Goal: Information Seeking & Learning: Learn about a topic

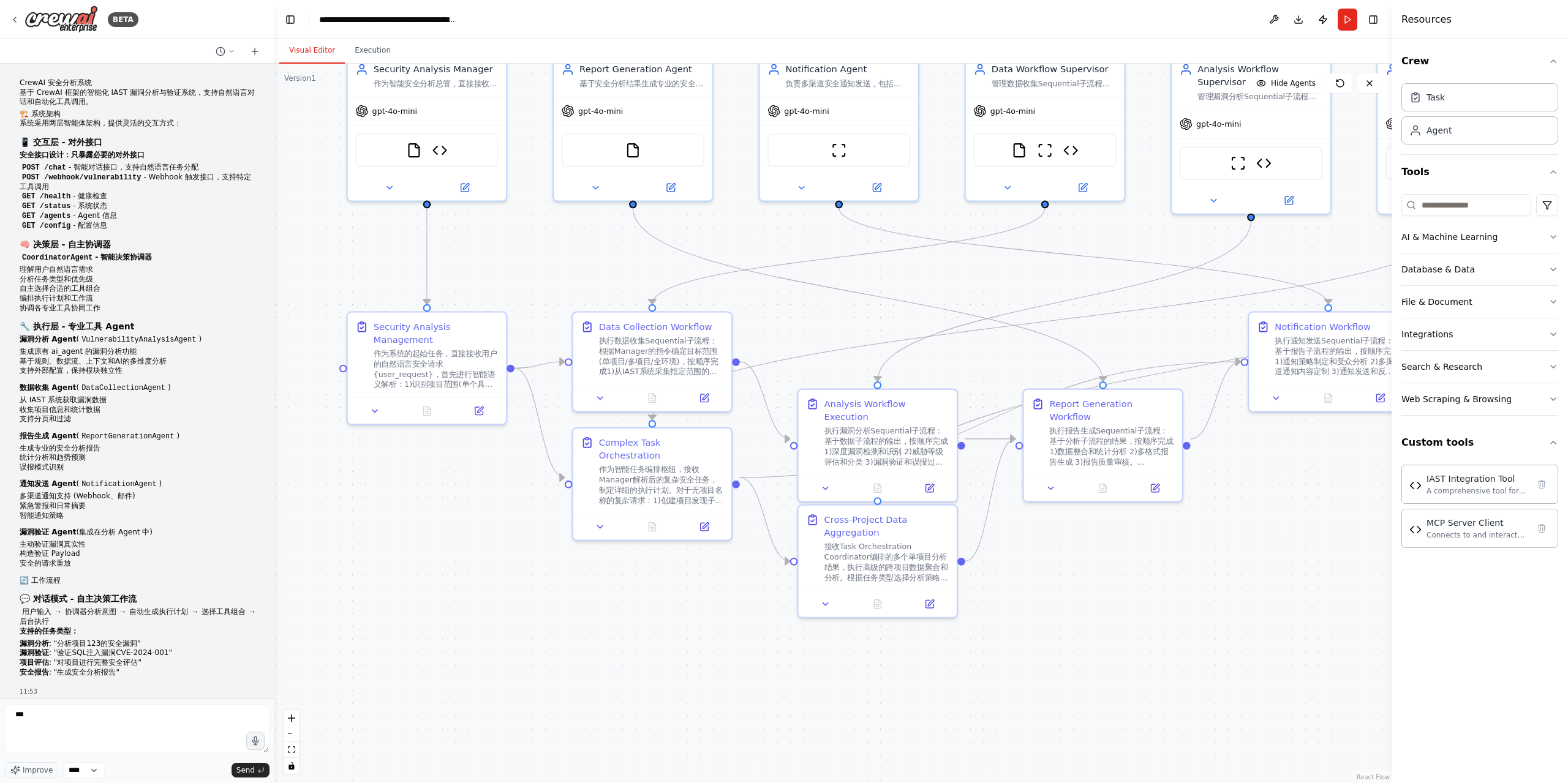
scroll to position [20469, 0]
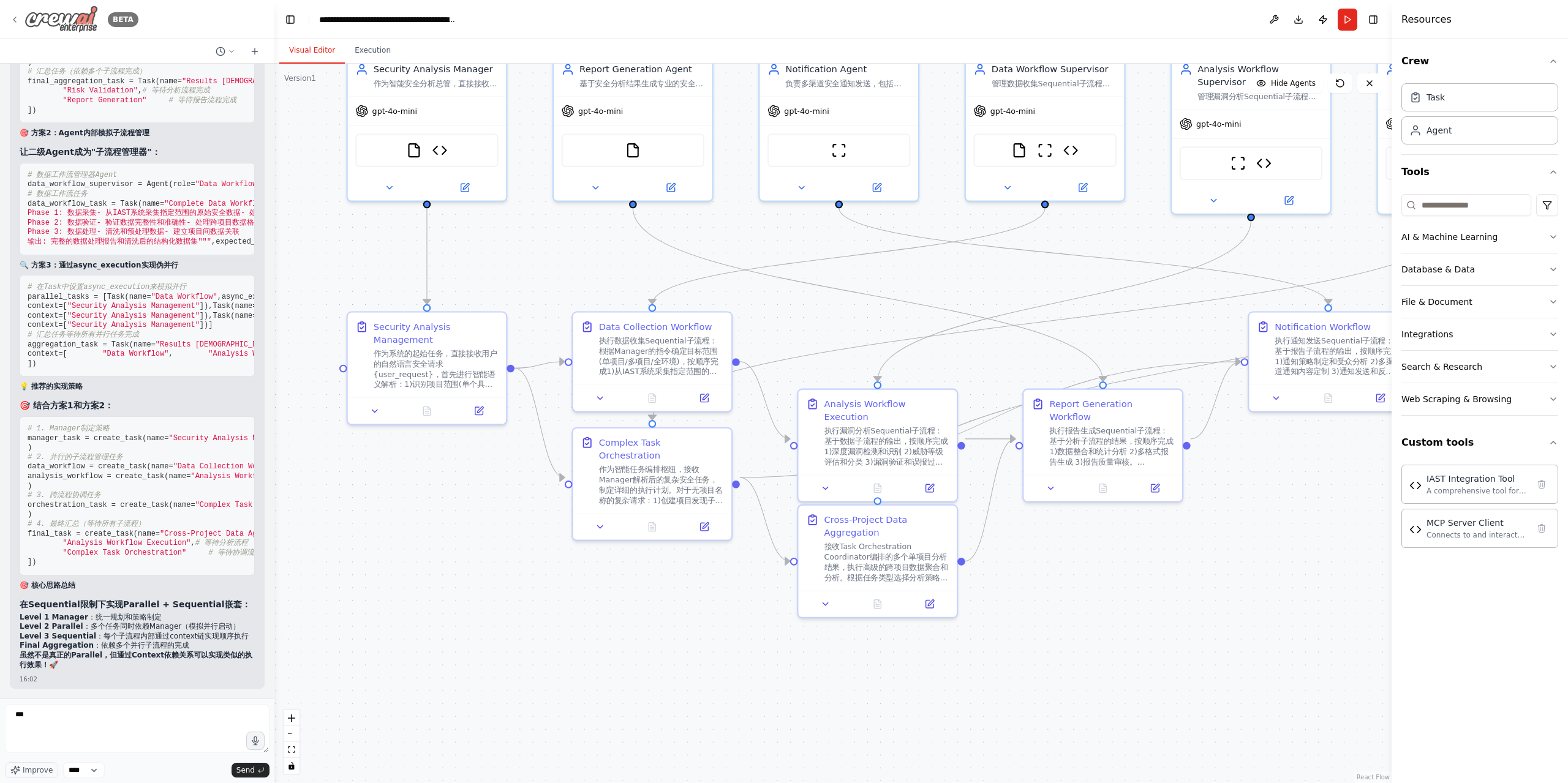
click at [14, 15] on icon at bounding box center [14, 19] width 10 height 10
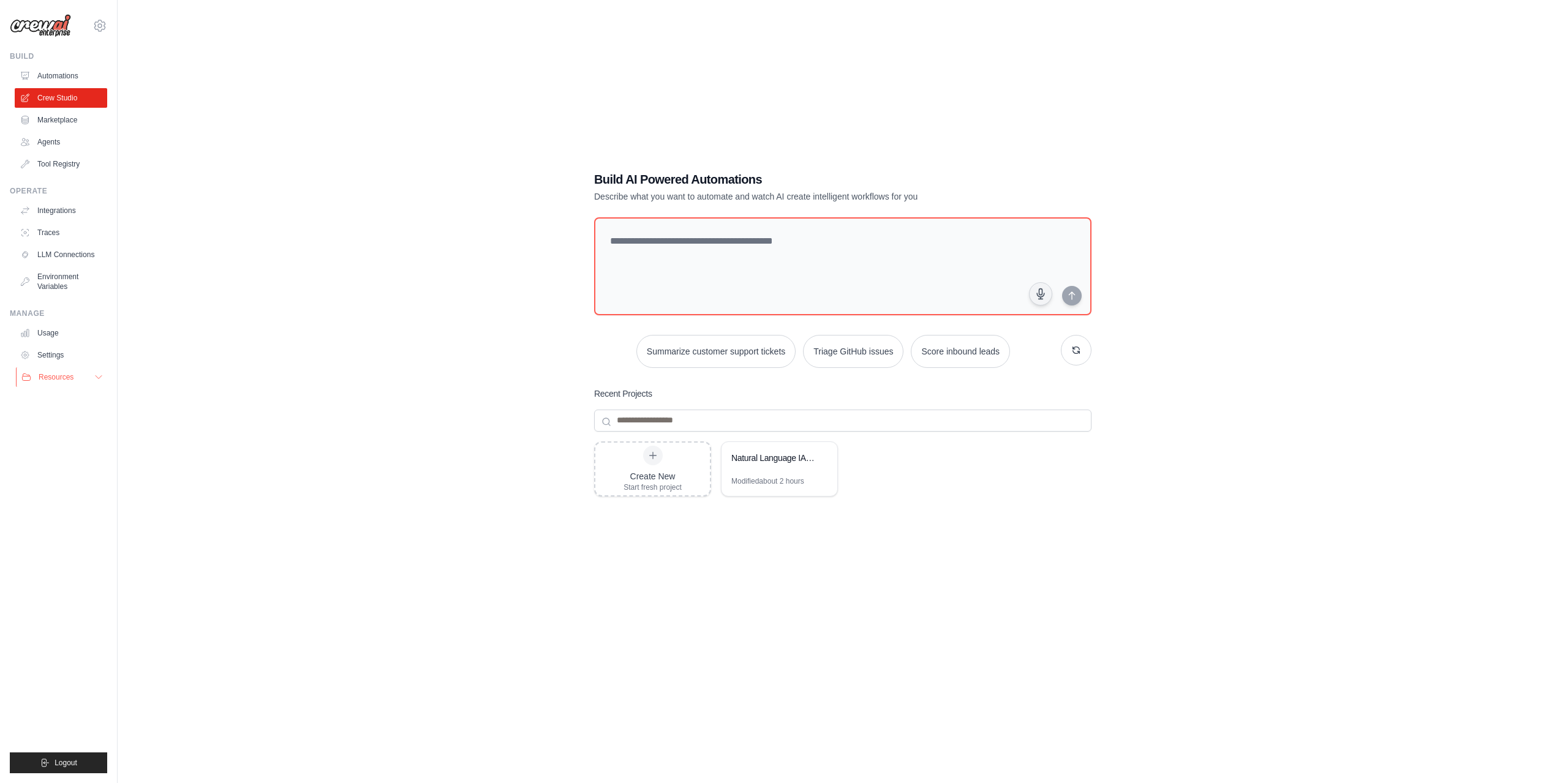
click at [80, 380] on button "Resources" at bounding box center [62, 377] width 92 height 19
click at [81, 381] on button "Resources" at bounding box center [62, 377] width 92 height 19
click at [51, 140] on link "Agents" at bounding box center [62, 142] width 92 height 19
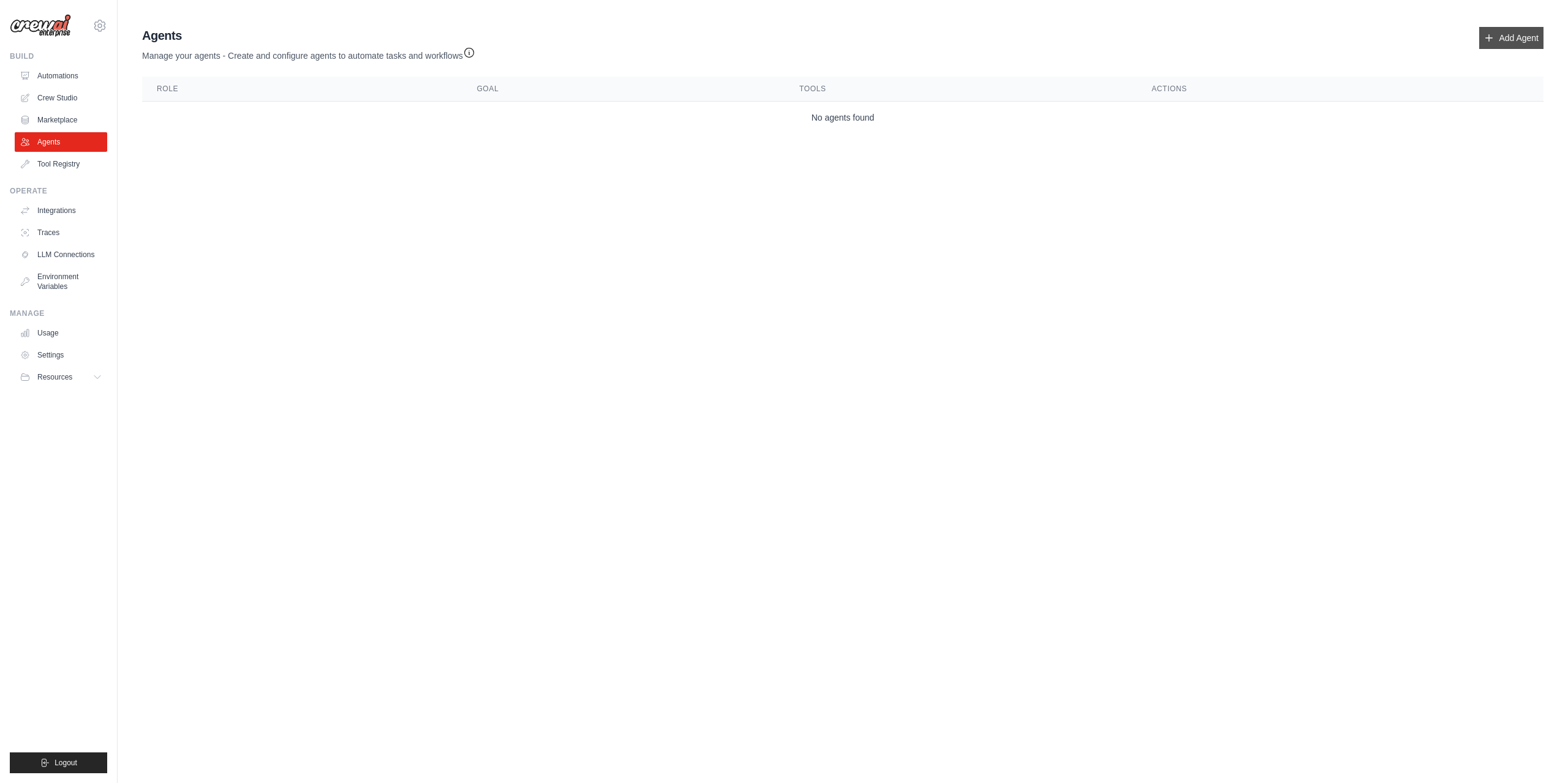
click at [1509, 40] on link "Add Agent" at bounding box center [1511, 38] width 64 height 22
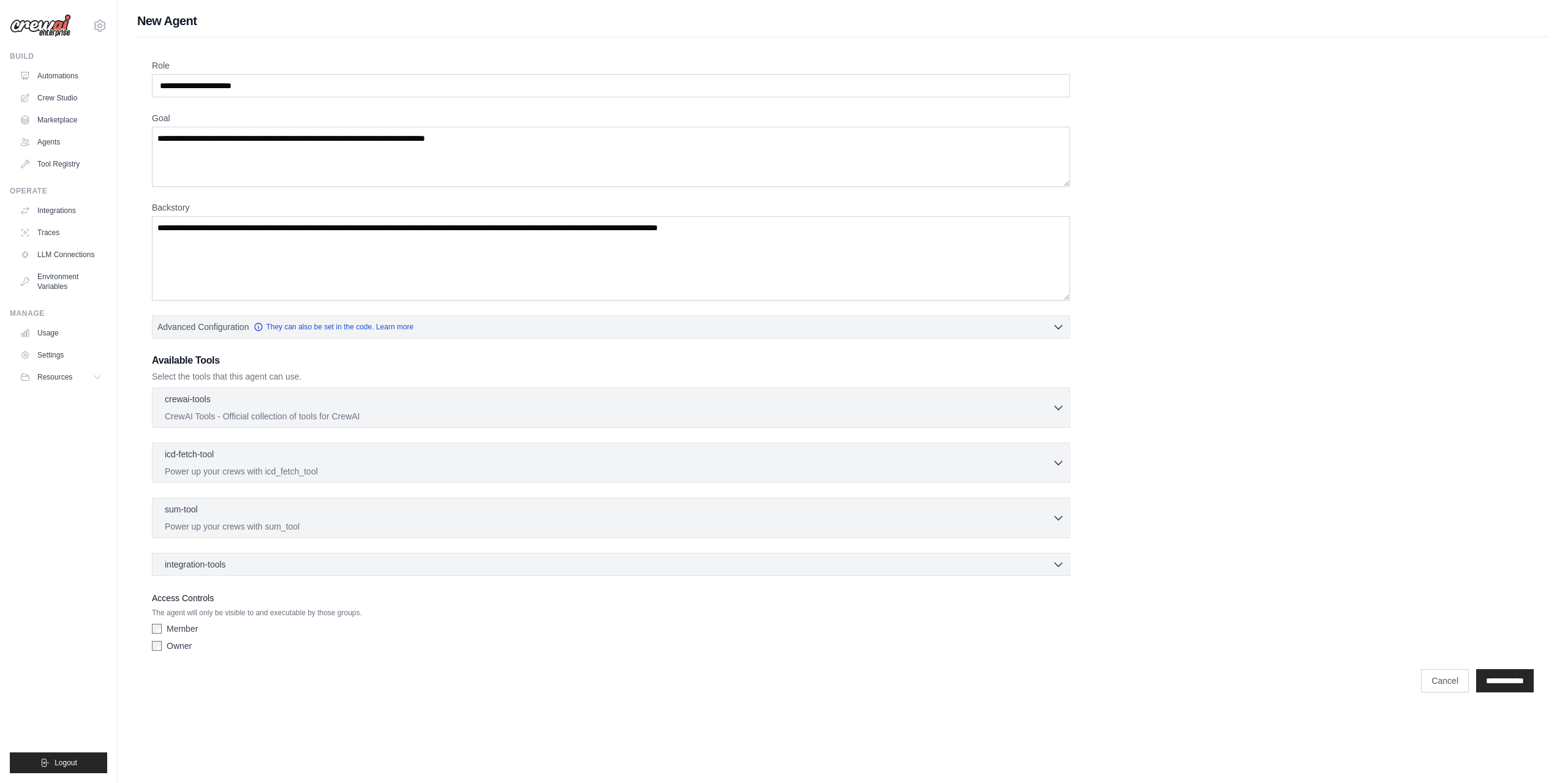
click at [318, 388] on div "crewai-tools 0 selected CrewAI Tools - Official collection of tools for CrewAI …" at bounding box center [611, 407] width 918 height 41
click at [324, 400] on div "crewai-tools 0 selected" at bounding box center [608, 400] width 888 height 14
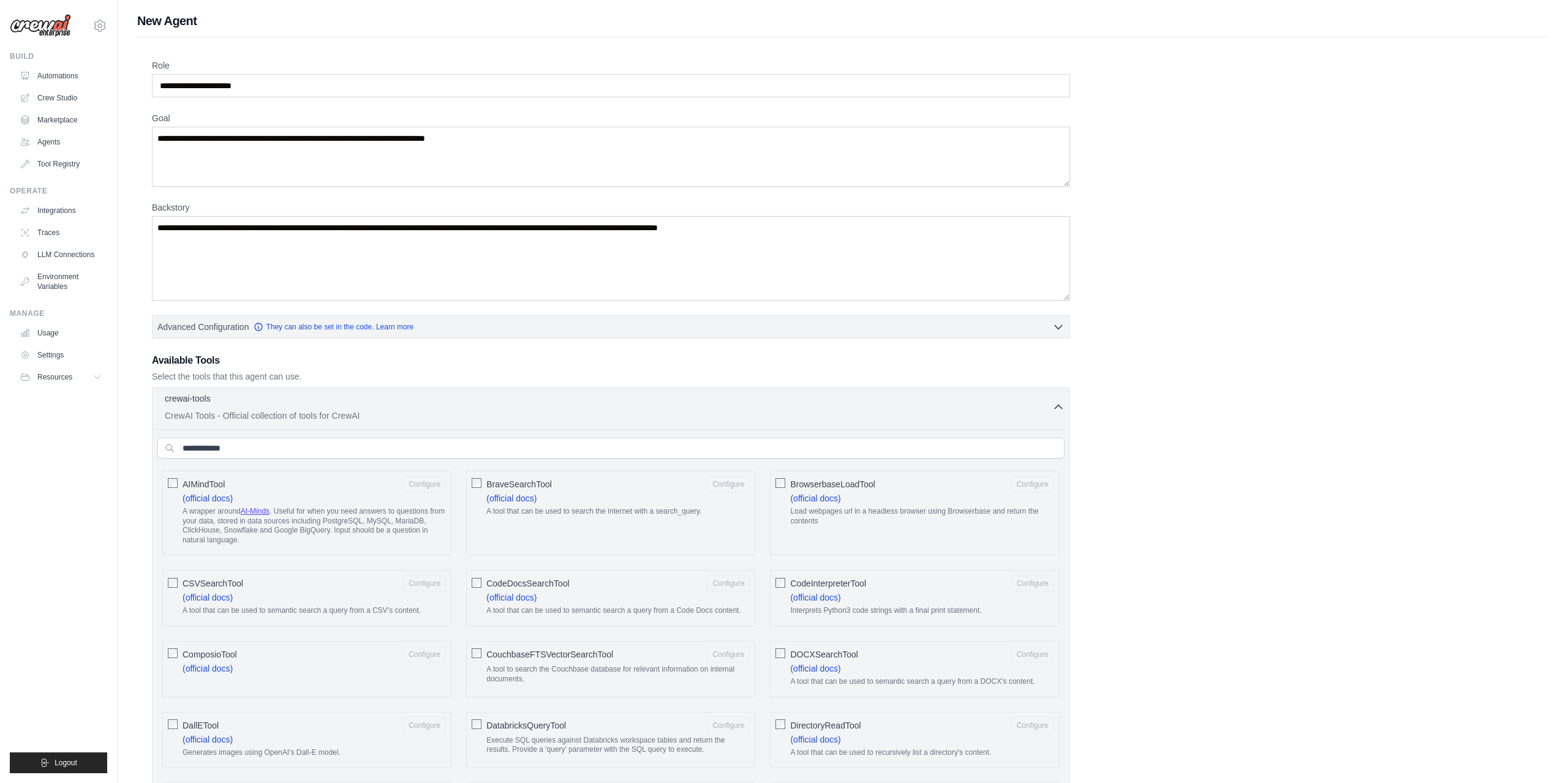
click at [348, 418] on p "CrewAI Tools - Official collection of tools for CrewAI" at bounding box center [608, 416] width 888 height 12
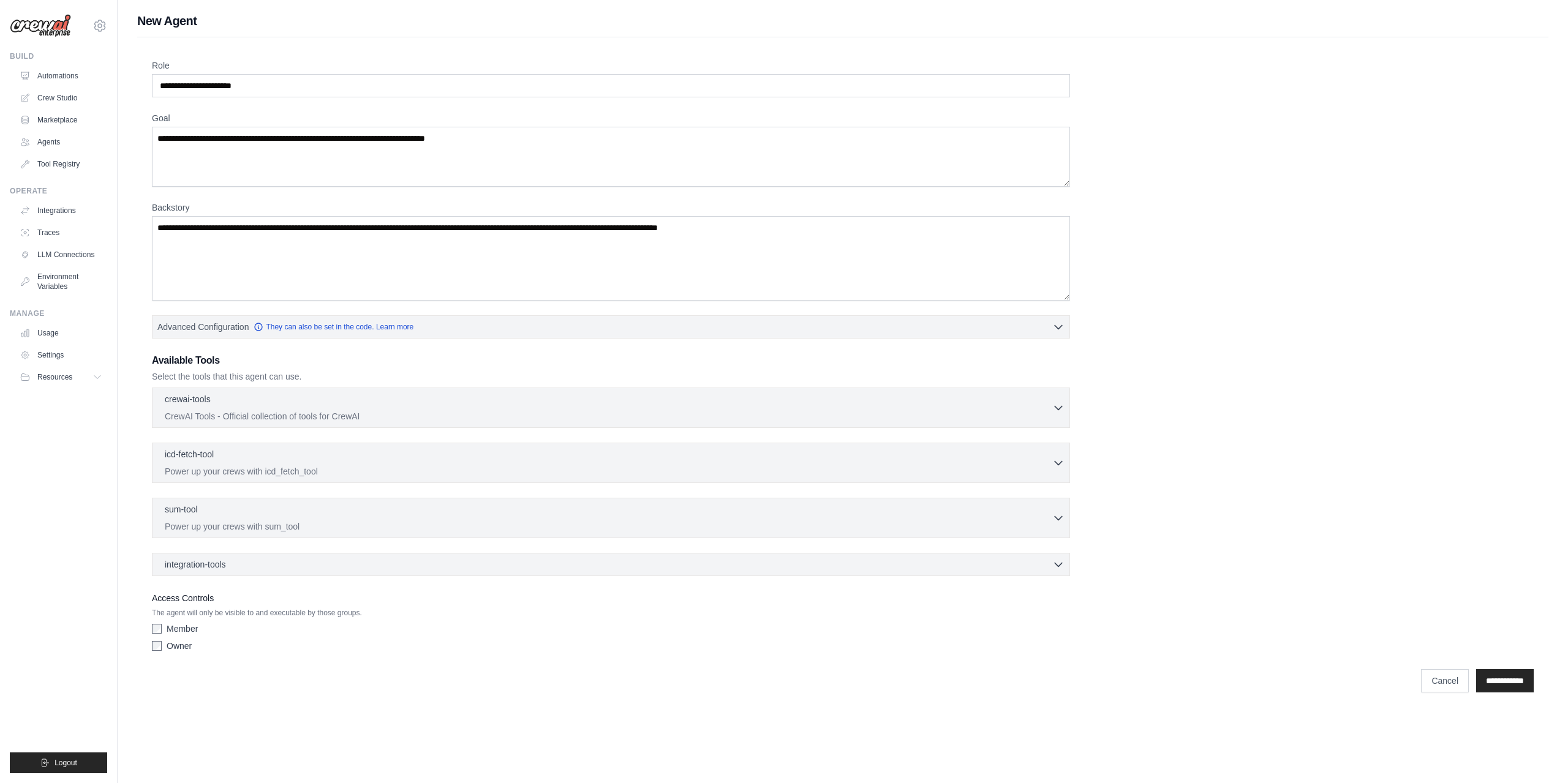
click at [325, 425] on div "crewai-tools 0 selected CrewAI Tools - Official collection of tools for CrewAI …" at bounding box center [611, 407] width 918 height 41
click at [315, 417] on p "CrewAI Tools - Official collection of tools for CrewAI" at bounding box center [608, 416] width 888 height 12
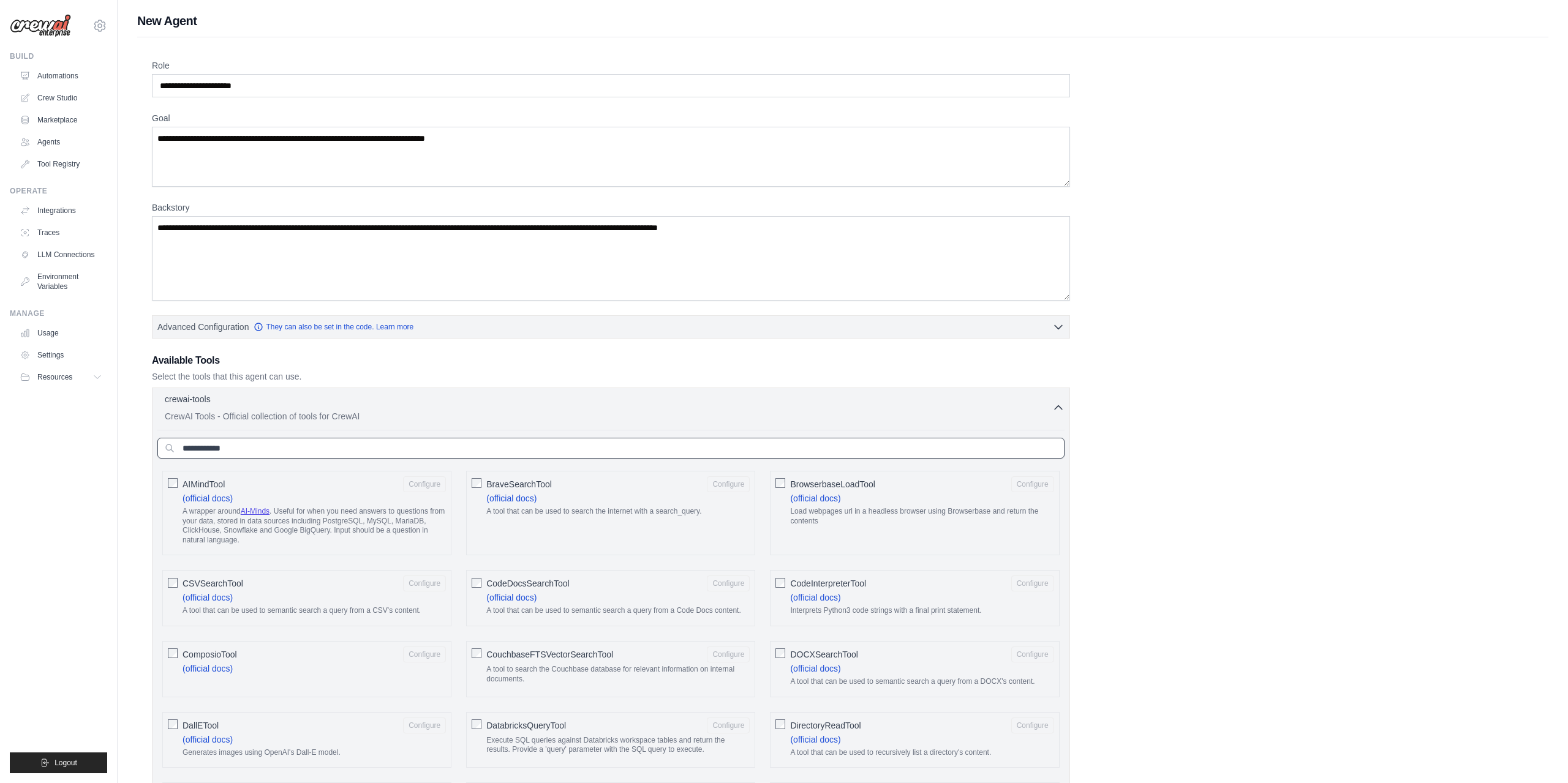
click at [288, 442] on input "text" at bounding box center [611, 448] width 907 height 21
click at [352, 398] on div "crewai-tools 0 selected" at bounding box center [608, 400] width 888 height 14
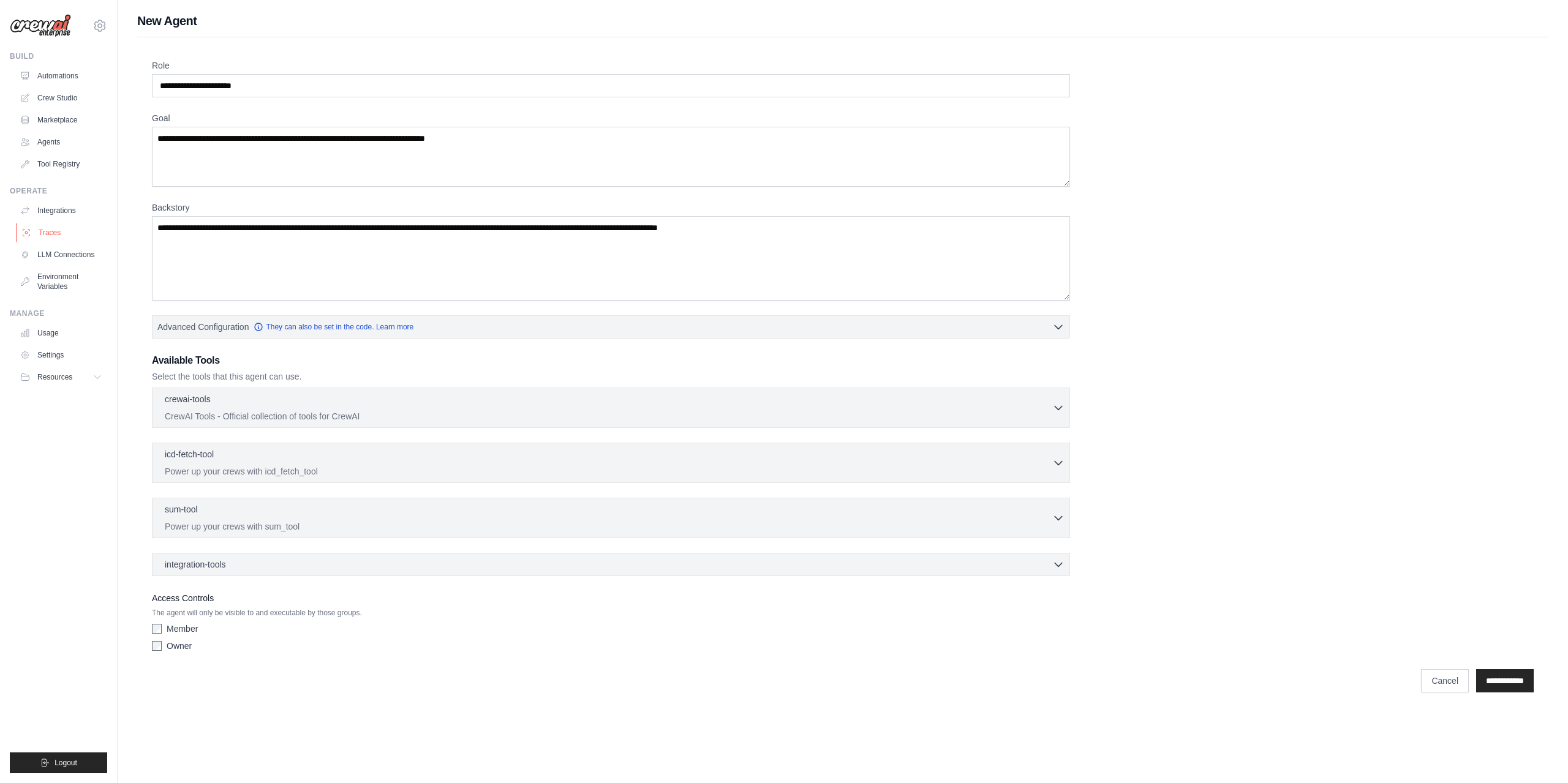
click at [52, 233] on link "Traces" at bounding box center [62, 233] width 92 height 19
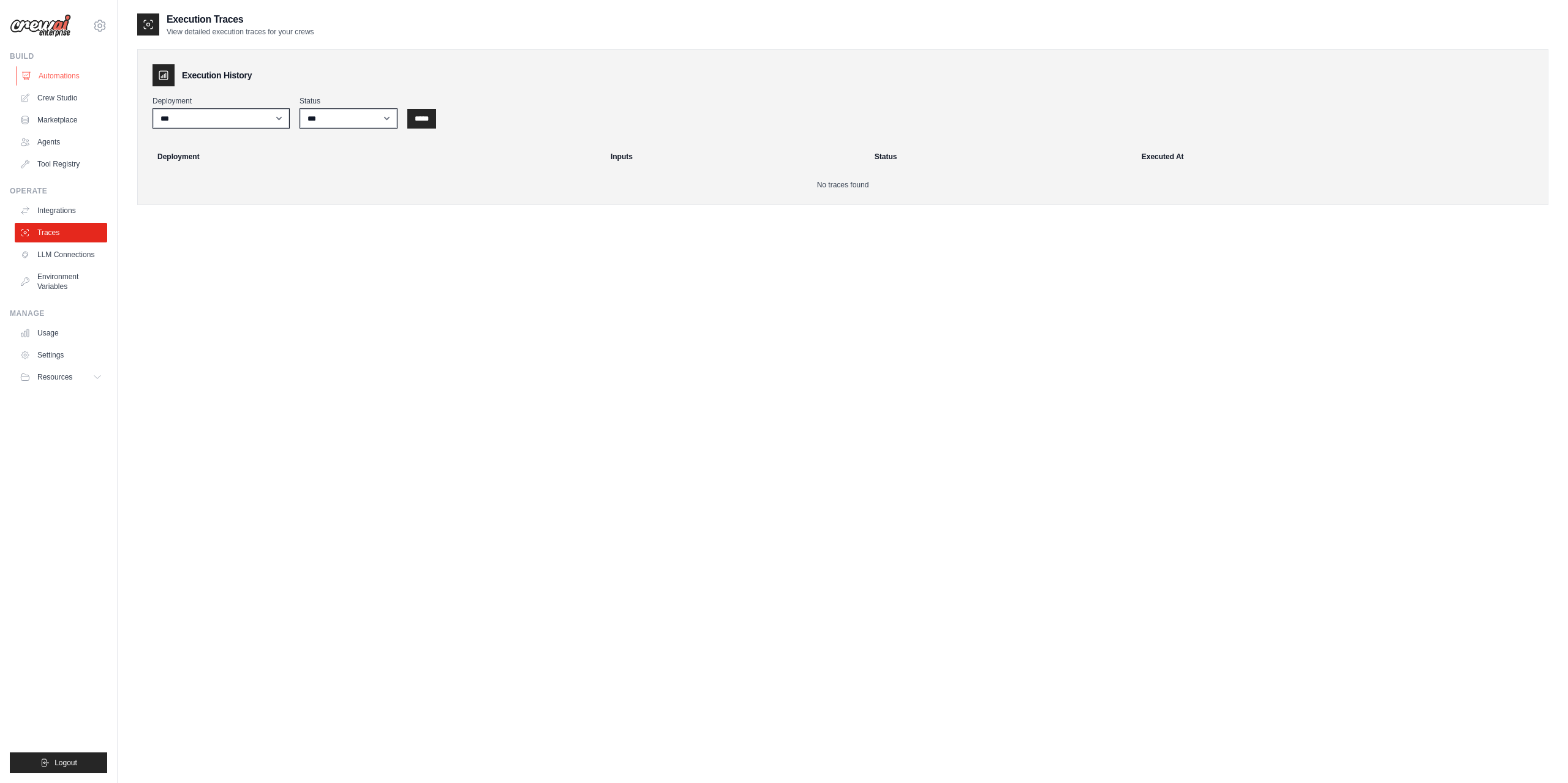
click at [64, 76] on link "Automations" at bounding box center [62, 76] width 92 height 19
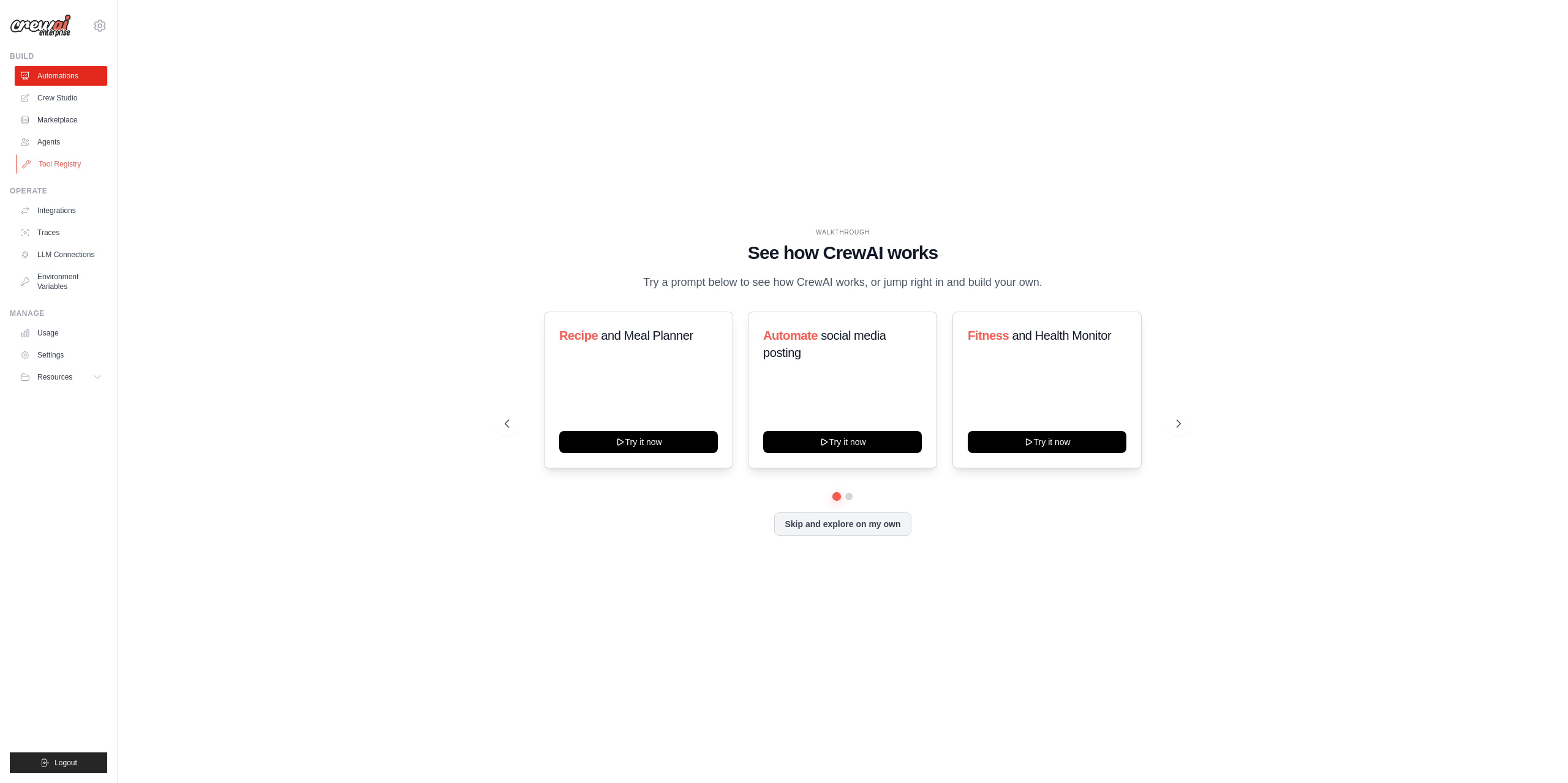
click at [65, 169] on link "Tool Registry" at bounding box center [62, 164] width 92 height 19
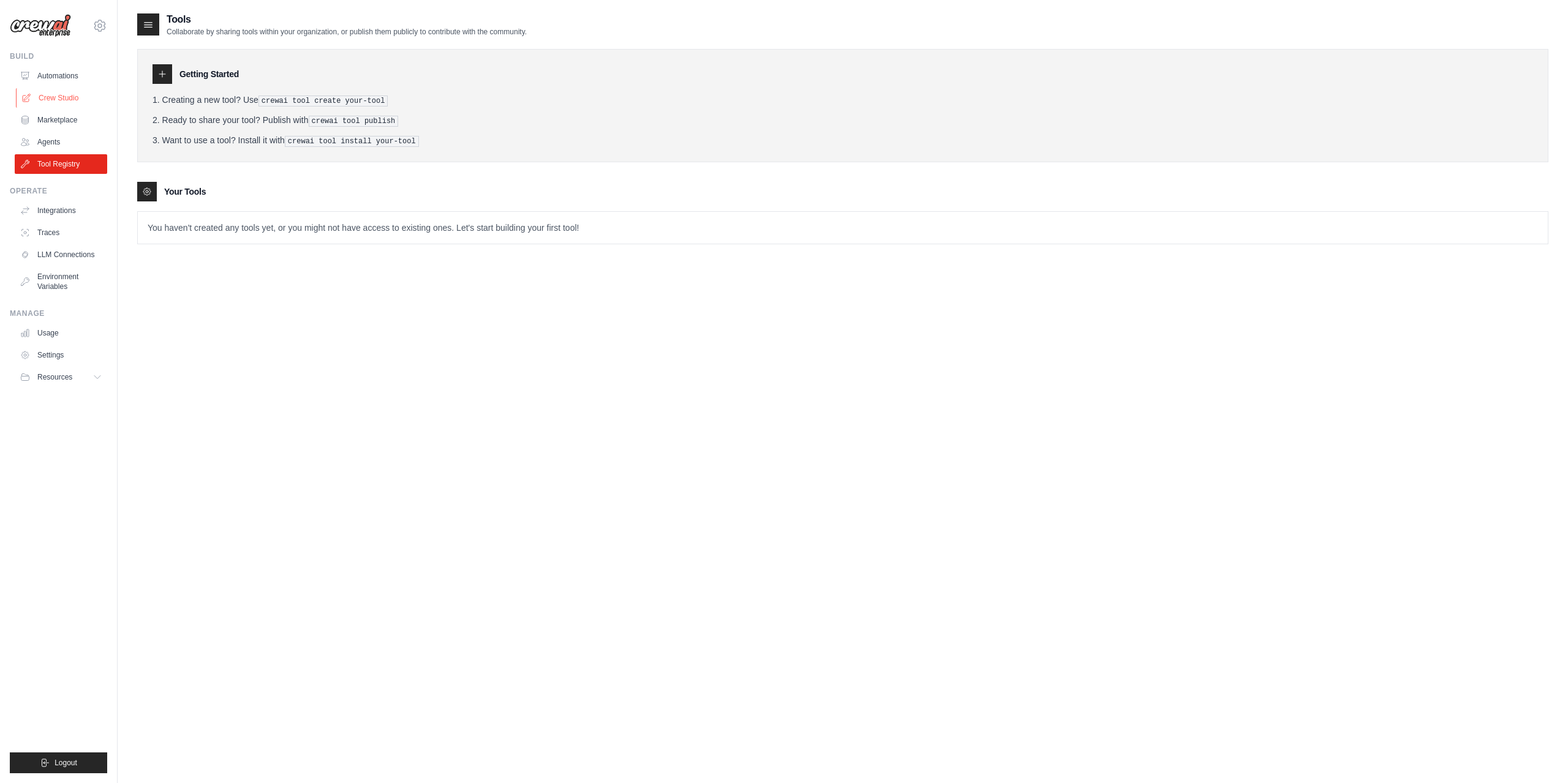
click at [65, 98] on link "Crew Studio" at bounding box center [62, 98] width 92 height 19
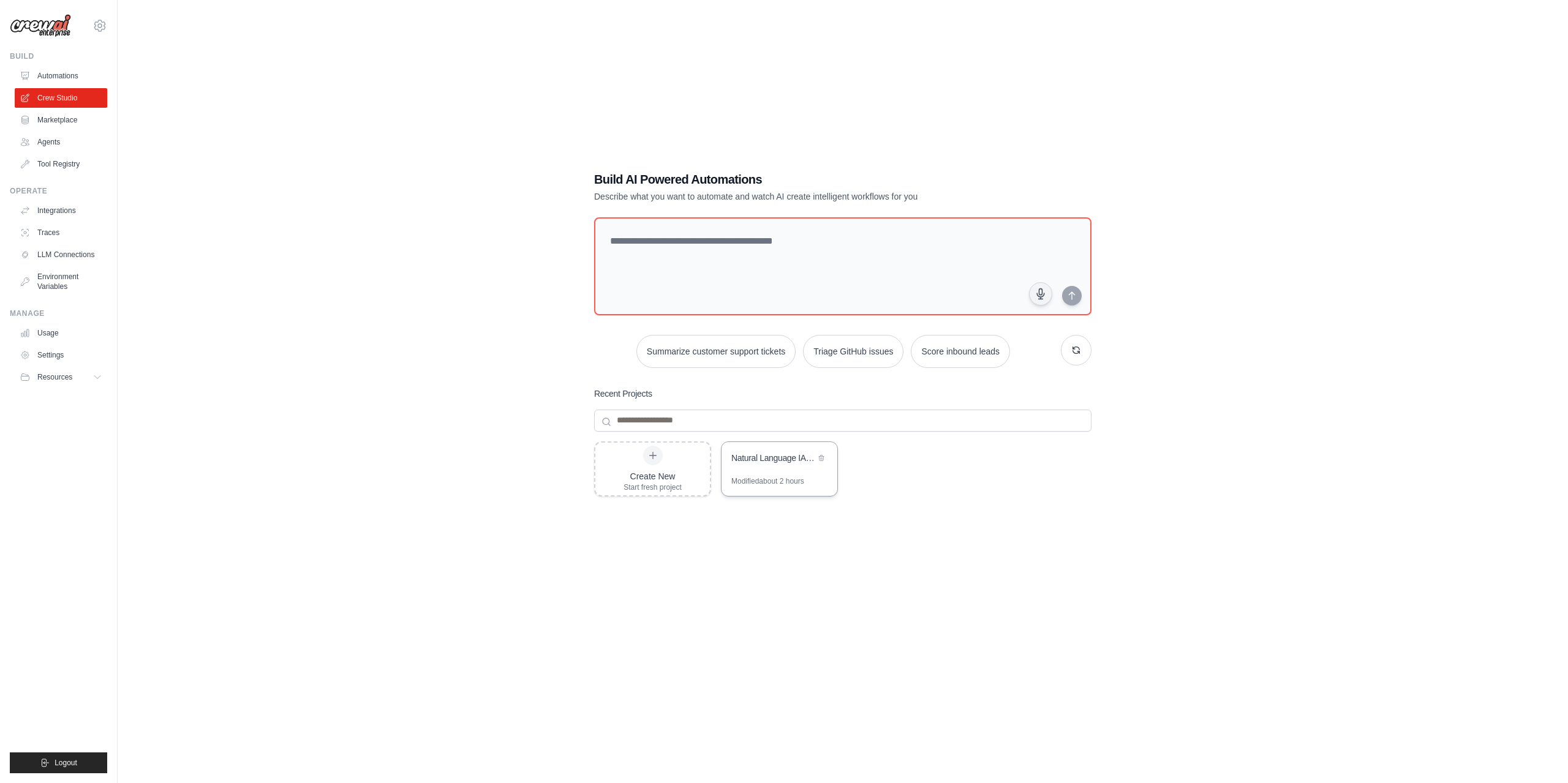
click at [763, 466] on div "Natural Language IAST Security Analysis System" at bounding box center [779, 460] width 116 height 34
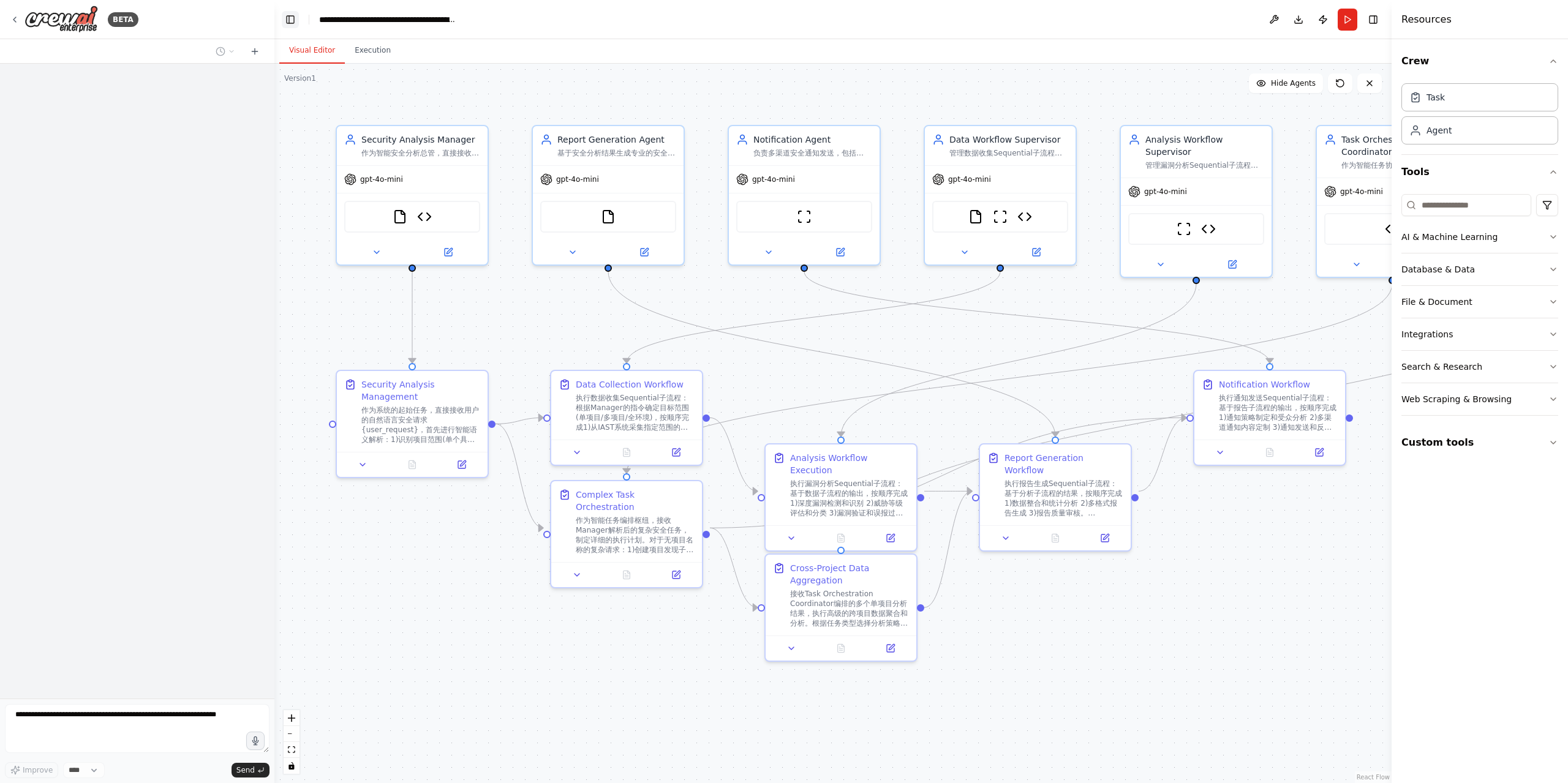
click at [294, 19] on button "Toggle Left Sidebar" at bounding box center [290, 19] width 17 height 17
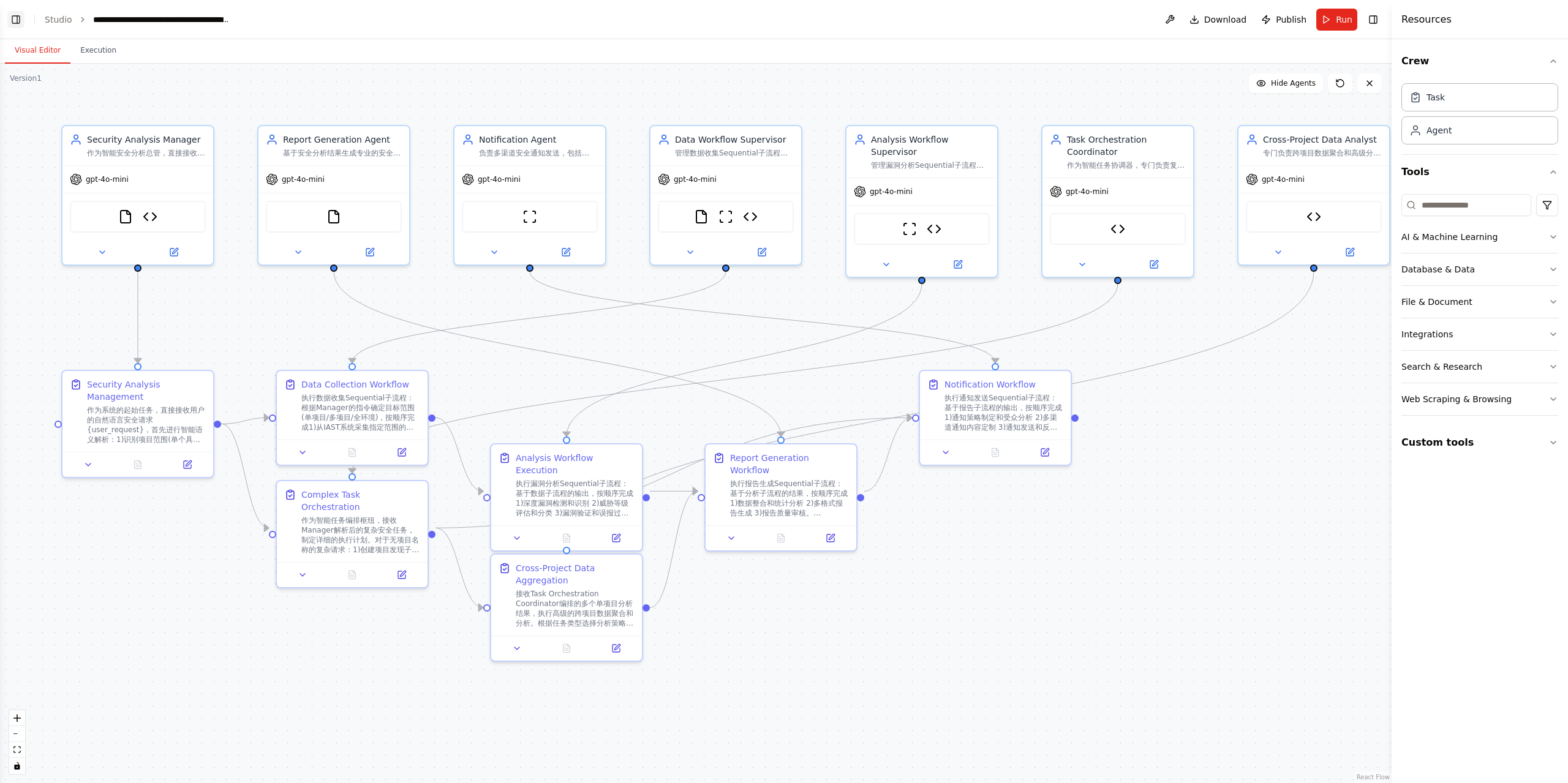
click at [13, 14] on button "Toggle Left Sidebar" at bounding box center [16, 19] width 17 height 17
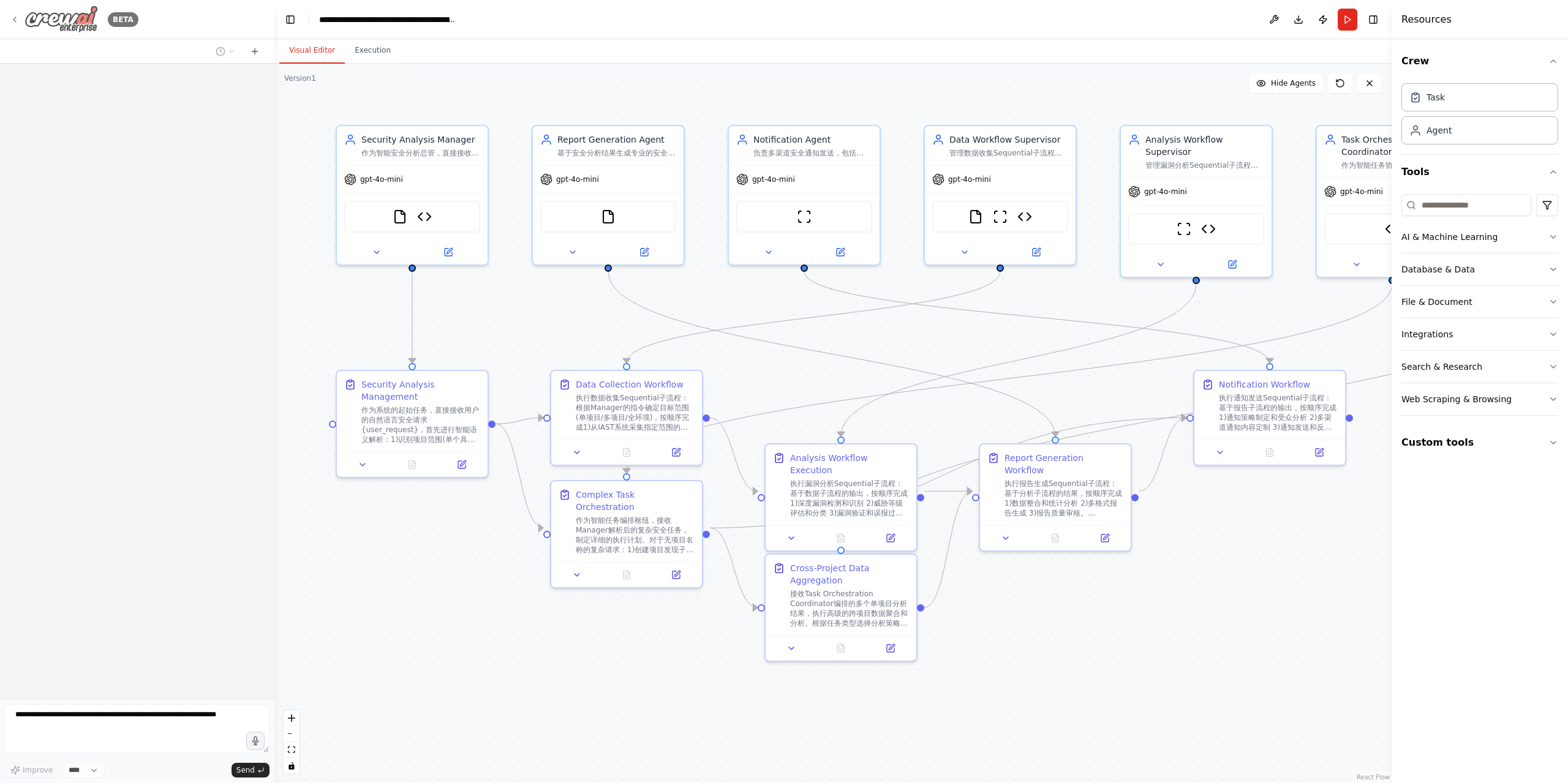
click at [14, 20] on icon at bounding box center [15, 19] width 3 height 5
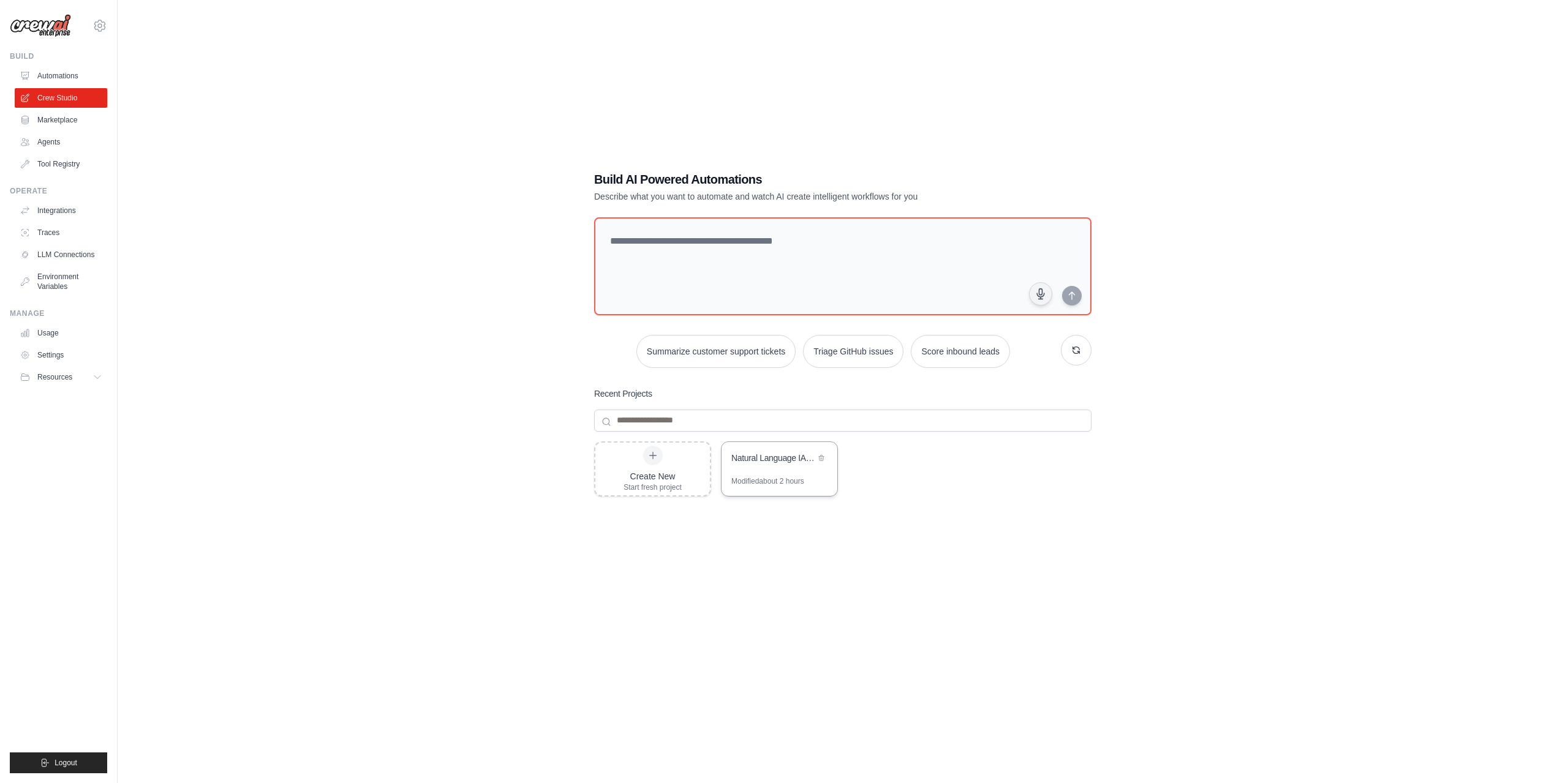
click at [772, 459] on div "Natural Language IAST Security Analysis System" at bounding box center [774, 458] width 84 height 12
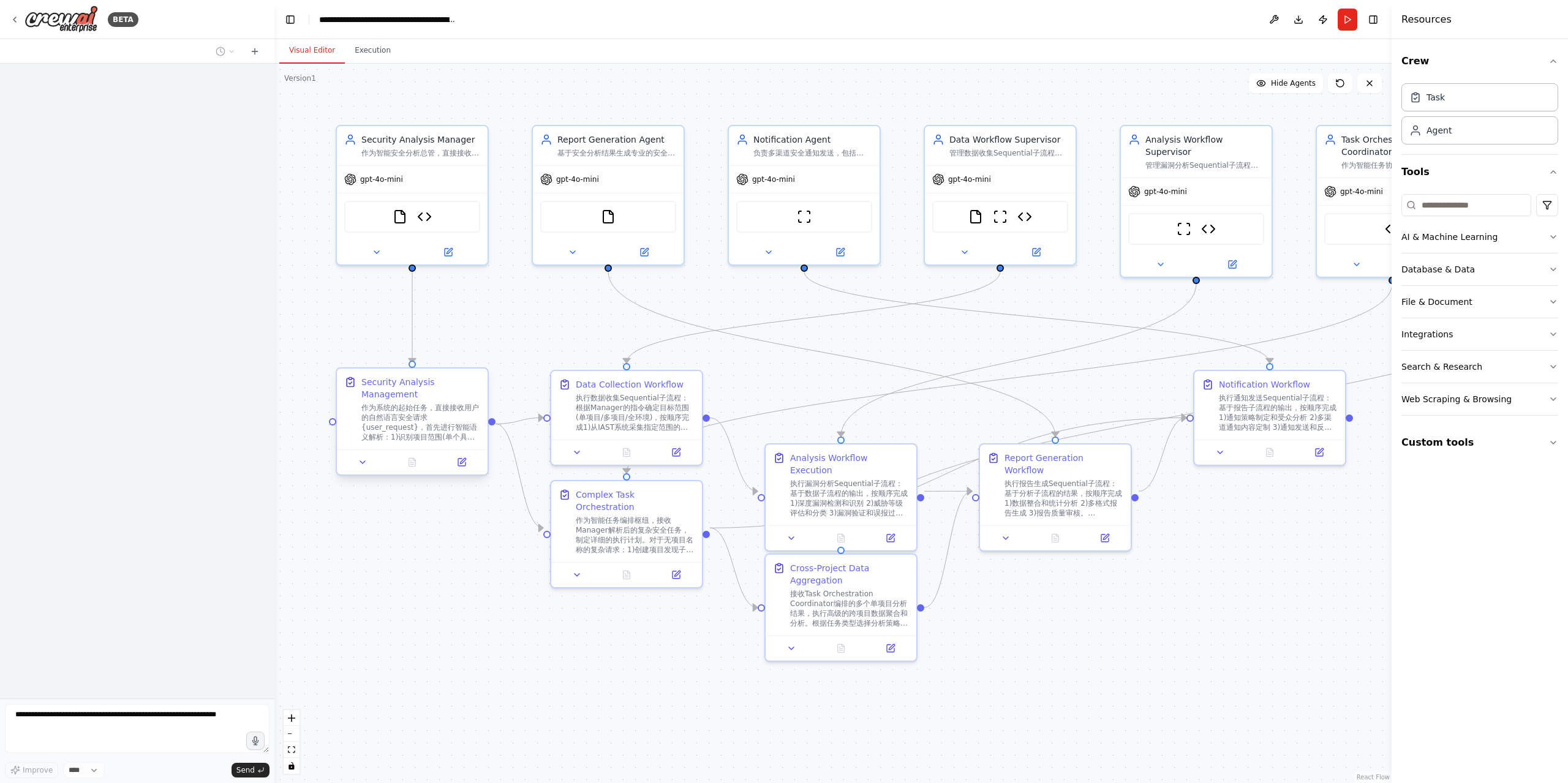
click at [404, 445] on div "Security Analysis Management 作为系统的起始任务，直接接收用户的自然语言安全请求{user_request}，首先进行智能语义解析…" at bounding box center [412, 409] width 151 height 81
click at [365, 48] on button "Execution" at bounding box center [372, 50] width 56 height 25
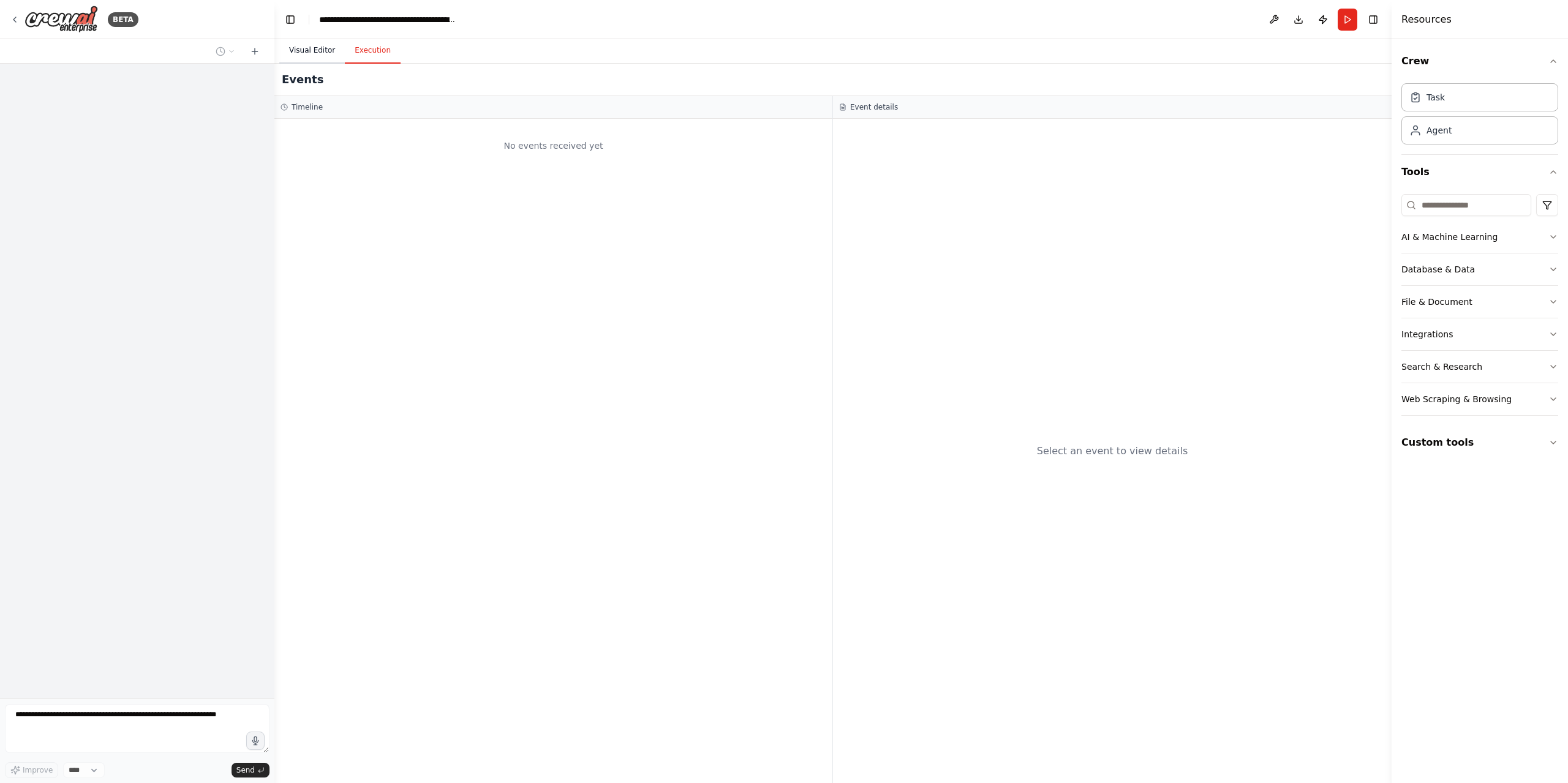
click at [326, 54] on button "Visual Editor" at bounding box center [312, 50] width 65 height 25
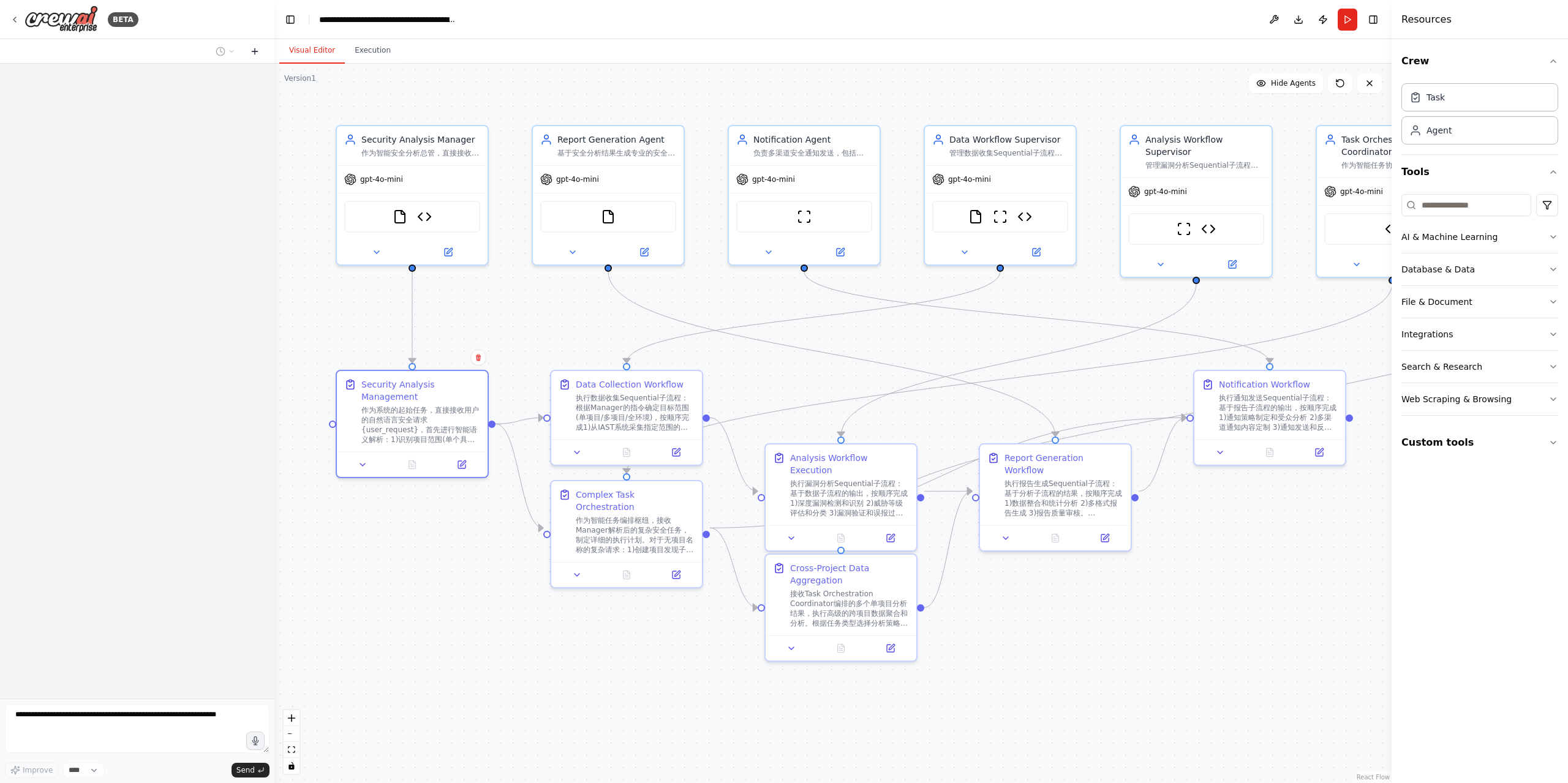
click at [259, 51] on icon at bounding box center [255, 52] width 10 height 10
click at [257, 47] on icon at bounding box center [255, 52] width 10 height 10
click at [224, 52] on icon at bounding box center [220, 52] width 10 height 10
click at [181, 114] on span "二级子流程是parallel，二级流程下关联的三级子流程是Sequential，那代码里该怎么写呢？" at bounding box center [178, 116] width 91 height 10
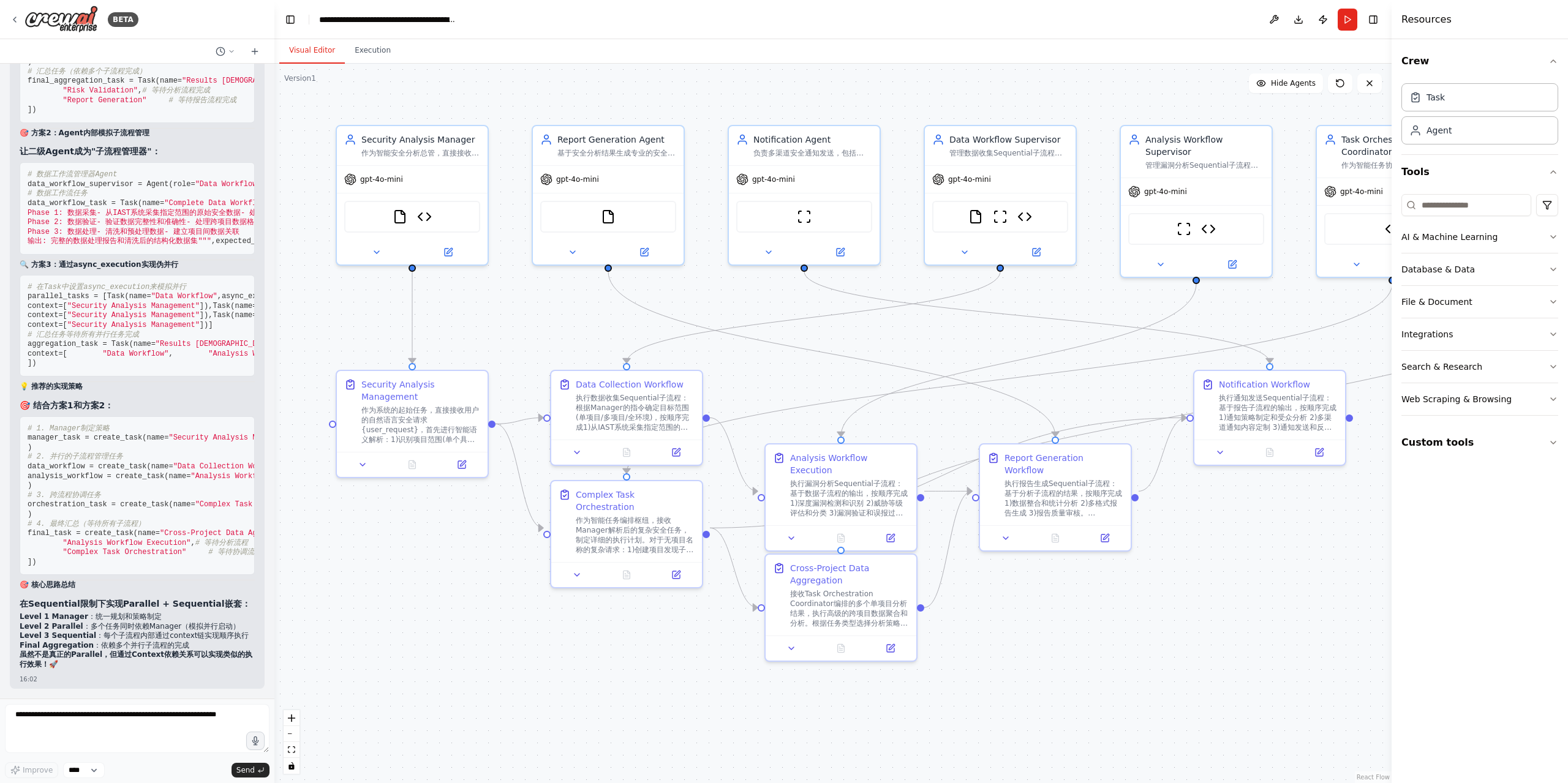
scroll to position [19876, 0]
